Goal: Find specific page/section: Find specific page/section

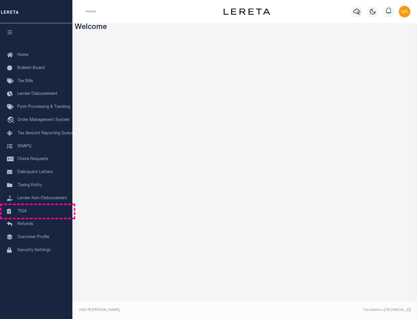
click at [36, 211] on link "TIQA" at bounding box center [36, 211] width 72 height 13
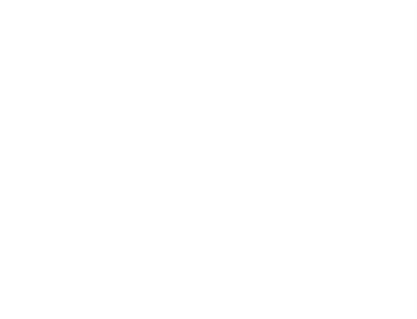
select select "200"
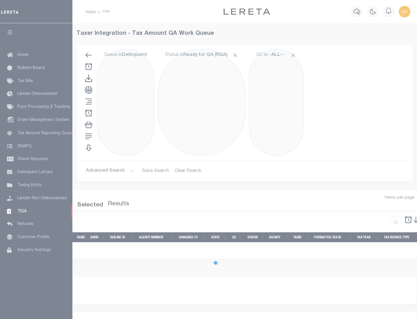
select select "200"
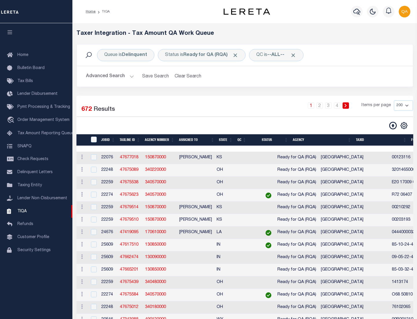
click at [237, 55] on span "Click to Remove" at bounding box center [235, 55] width 6 height 6
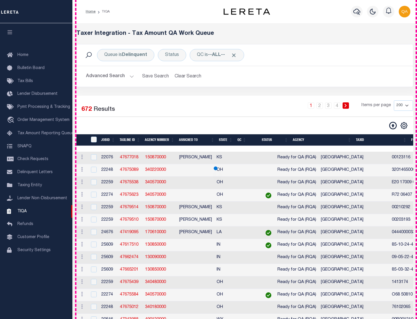
scroll to position [1239, 0]
